Goal: Task Accomplishment & Management: Manage account settings

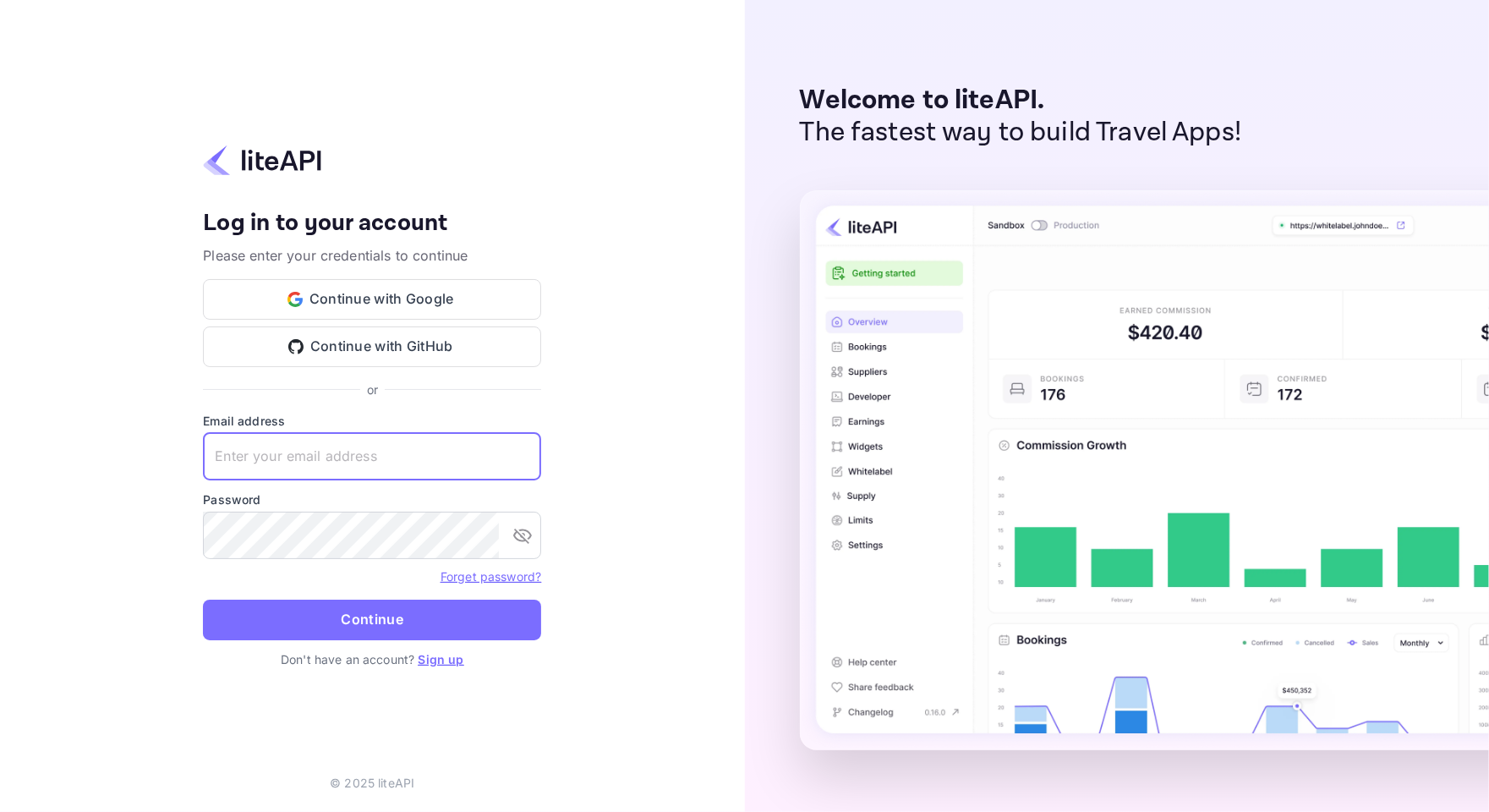
click at [341, 461] on input "text" at bounding box center [372, 456] width 338 height 47
paste input "[EMAIL_ADDRESS][DOMAIN_NAME]"
type input "[EMAIL_ADDRESS][DOMAIN_NAME]"
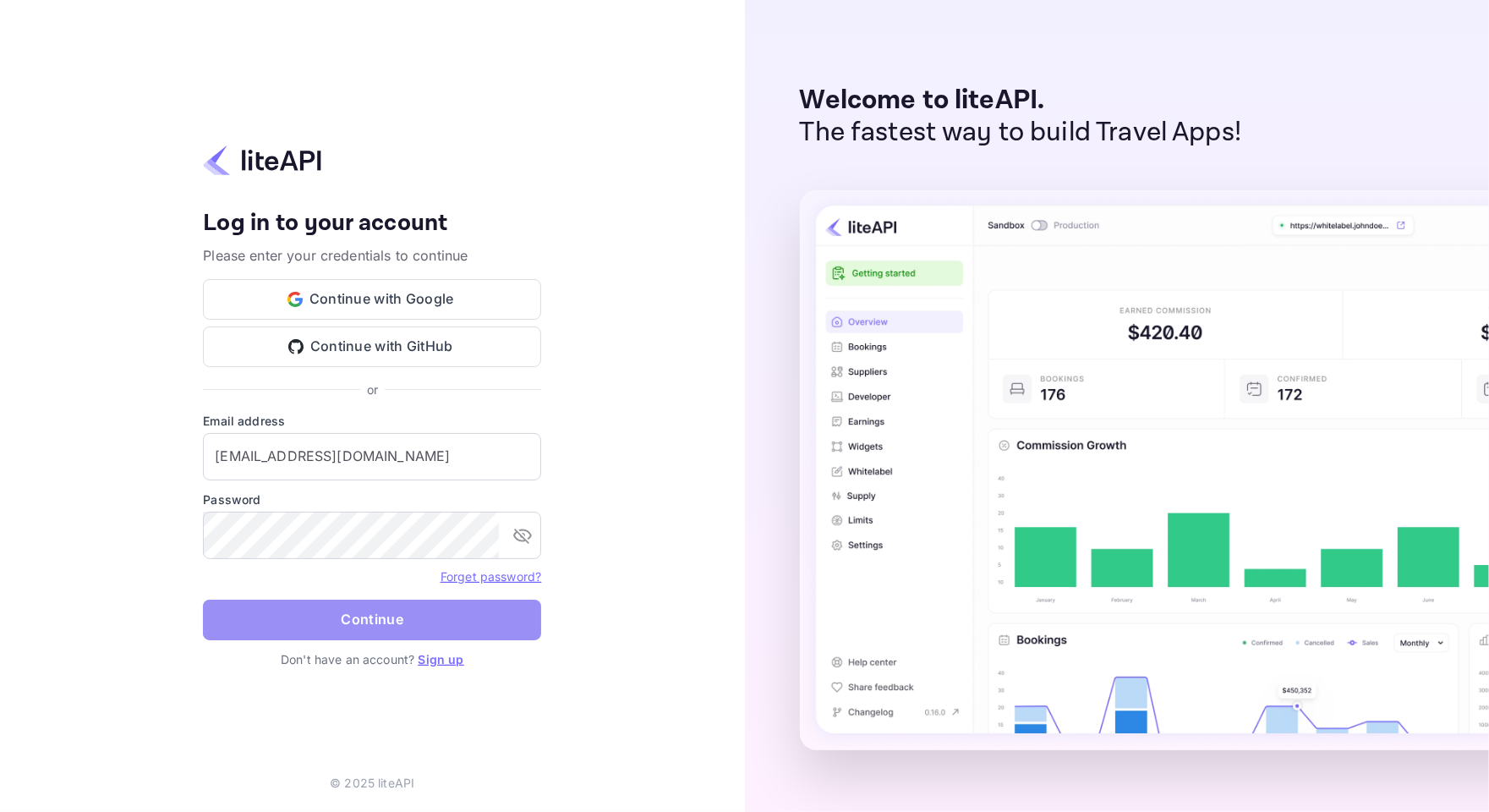
click at [299, 611] on button "Continue" at bounding box center [372, 620] width 338 height 41
